Goal: Information Seeking & Learning: Learn about a topic

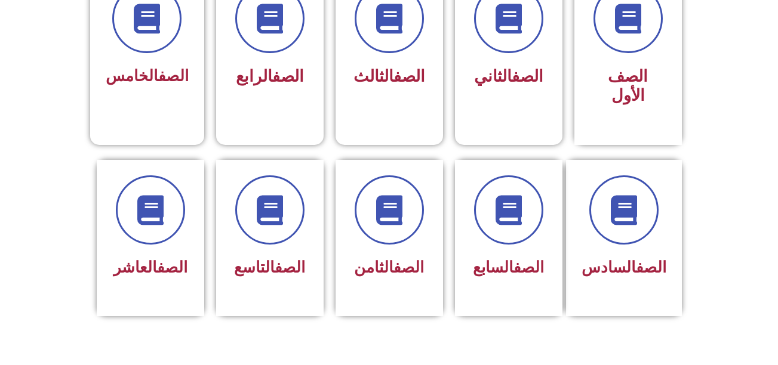
scroll to position [371, 0]
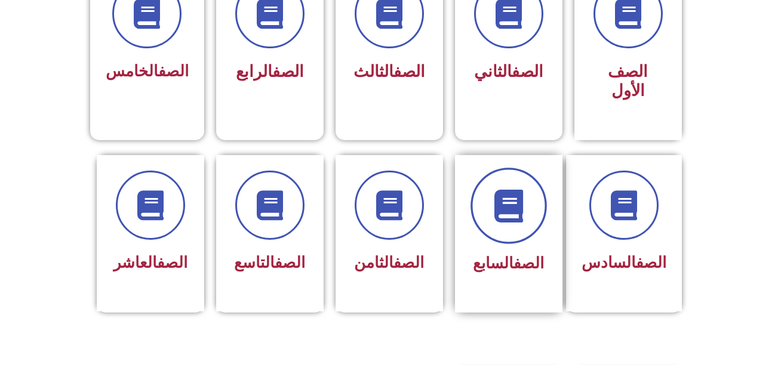
click at [510, 205] on span at bounding box center [508, 206] width 76 height 76
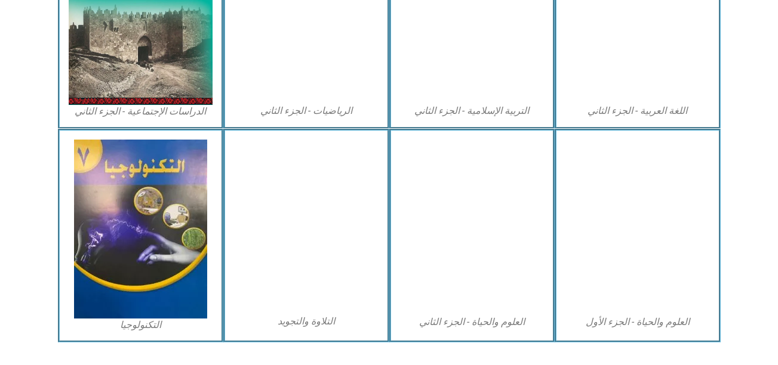
scroll to position [700, 0]
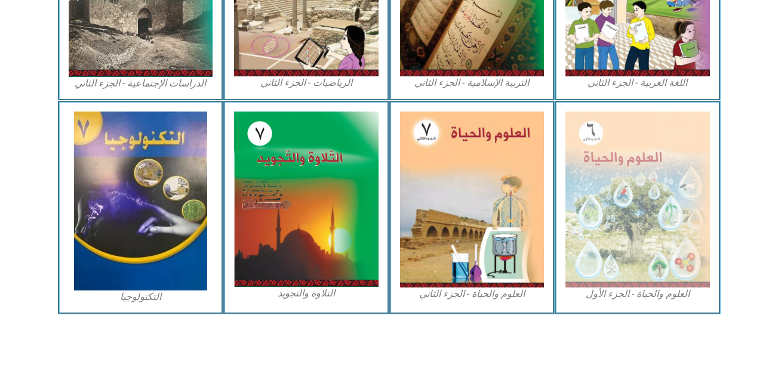
click at [644, 301] on figcaption "العلوم والحياة - الجزء الأول" at bounding box center [637, 294] width 144 height 13
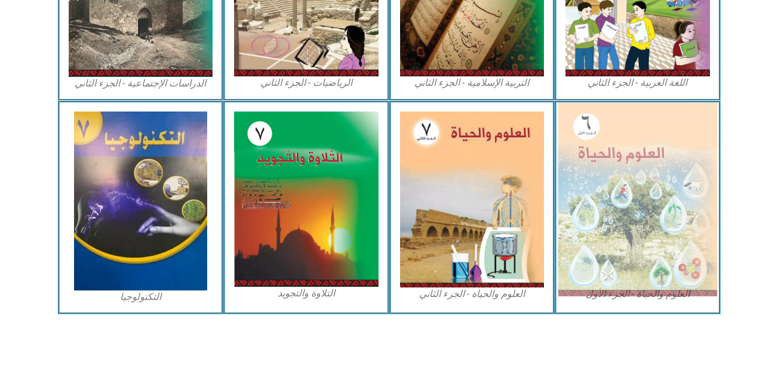
click at [623, 282] on img at bounding box center [637, 199] width 159 height 193
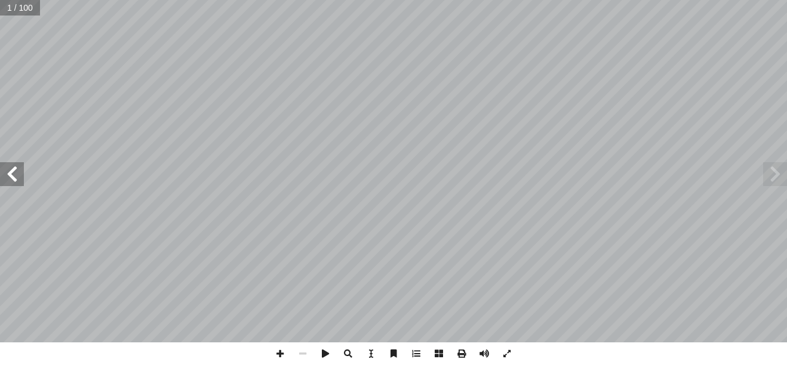
click at [11, 180] on span at bounding box center [12, 174] width 24 height 24
click at [10, 178] on span at bounding box center [12, 174] width 24 height 24
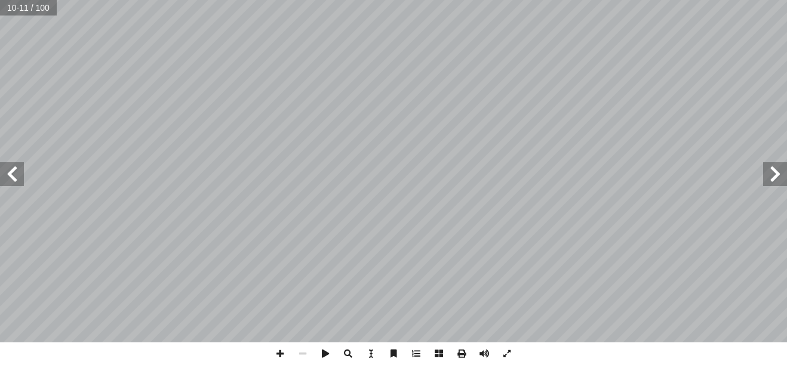
click at [10, 178] on span at bounding box center [12, 174] width 24 height 24
click at [777, 172] on span at bounding box center [775, 174] width 24 height 24
click at [279, 353] on span at bounding box center [280, 354] width 23 height 23
click at [280, 356] on span at bounding box center [280, 354] width 23 height 23
click at [185, 361] on div "6 تية: آ بالكلمات ال� ً للتغذية الذاتية، مستعينا ً تعريفا ْ - اكتب ٢ الكائنات ا…" at bounding box center [393, 182] width 787 height 365
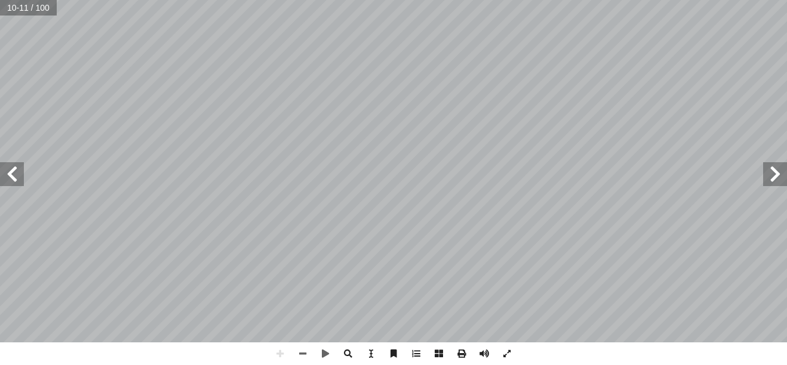
click at [563, 0] on html "الصفحة الرئيسية الصف الأول الصف الثاني الصف الثالث الصف الرابع الصف الخامس الصف…" at bounding box center [393, 54] width 787 height 109
click at [16, 181] on span at bounding box center [12, 174] width 24 height 24
click at [253, 343] on div "8 ولى؟ أ ضافته لقطعة الخبز ال� إ ا ثر الملح الذي تم أ ا ما الغذائية من التعفن؟ …" at bounding box center [393, 182] width 787 height 365
click at [512, 322] on div "8 ولى؟ أ ضافته لقطعة الخبز ال� إ ا ثر الملح الذي تم أ ا ما الغذائية من التعفن؟ …" at bounding box center [393, 182] width 787 height 365
click at [7, 181] on span at bounding box center [12, 174] width 24 height 24
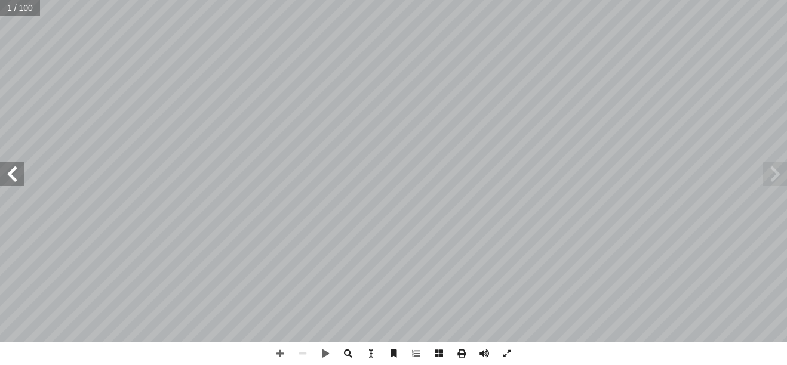
click at [7, 181] on span at bounding box center [12, 174] width 24 height 24
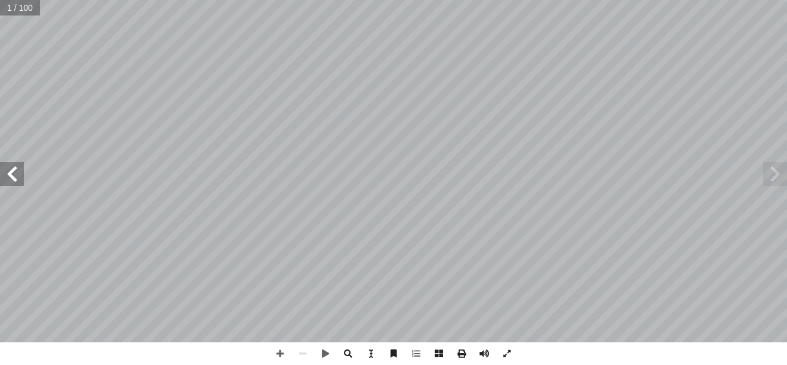
click at [7, 181] on span at bounding box center [12, 174] width 24 height 24
click at [279, 351] on span at bounding box center [280, 354] width 23 height 23
click at [13, 182] on span at bounding box center [12, 174] width 24 height 24
